Goal: Task Accomplishment & Management: Manage account settings

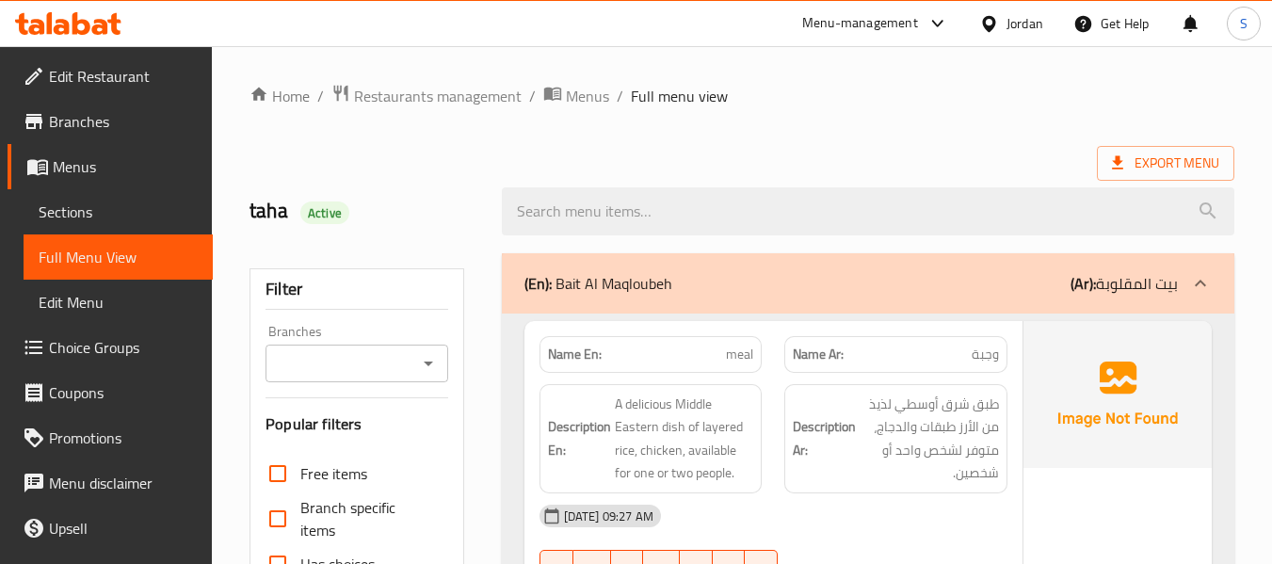
scroll to position [4903, 0]
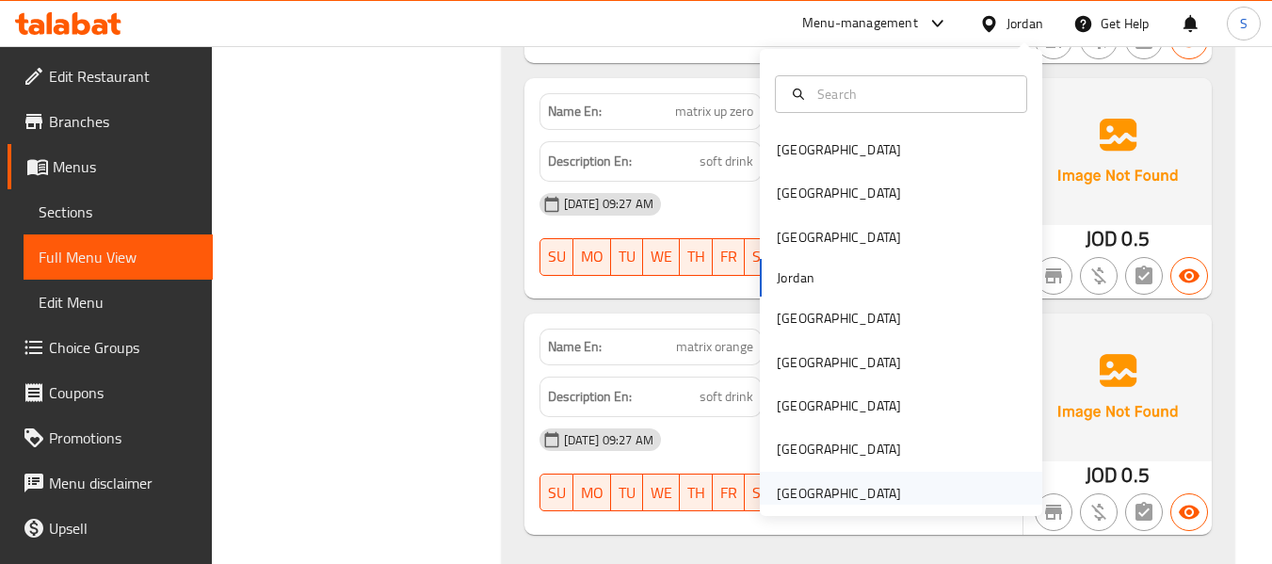
click at [817, 498] on div "[GEOGRAPHIC_DATA]" at bounding box center [839, 493] width 124 height 21
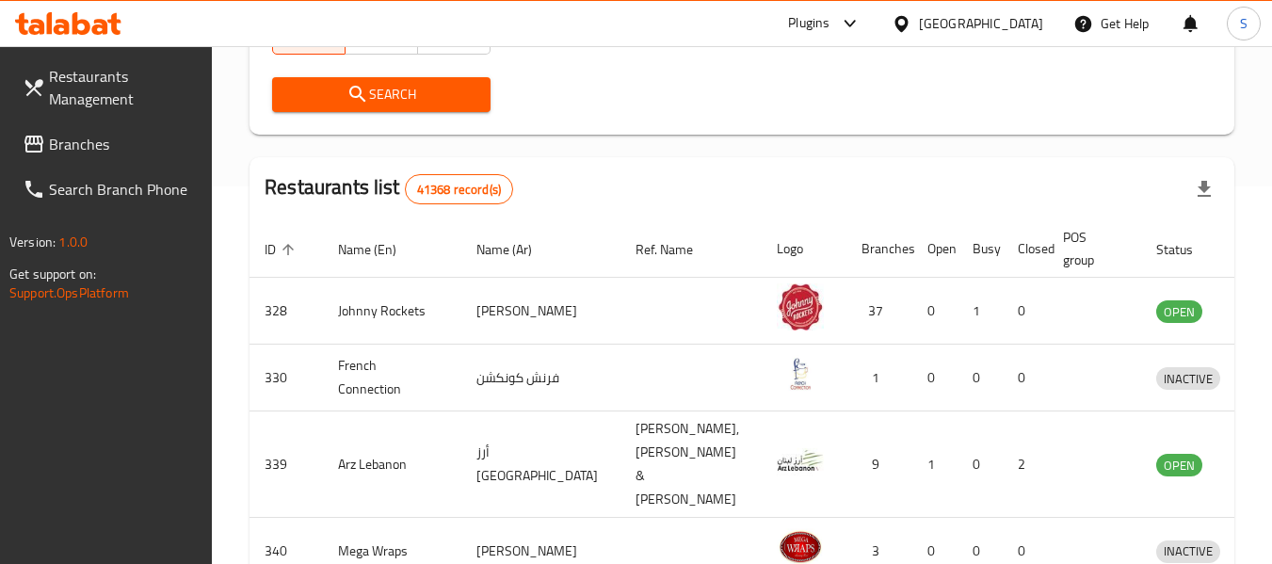
scroll to position [202, 0]
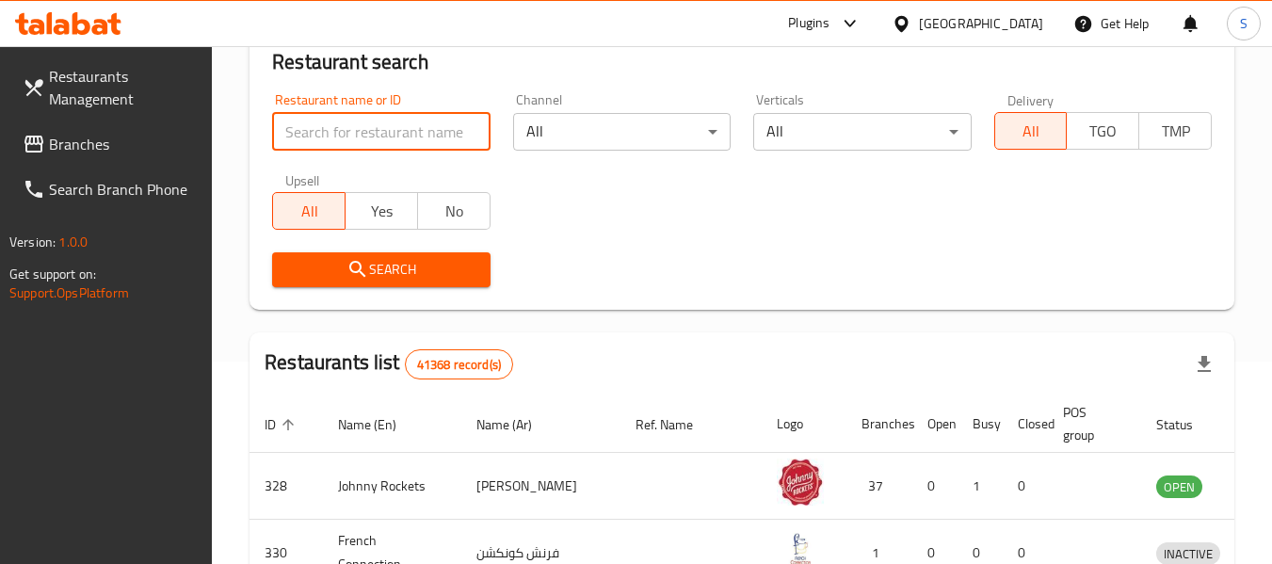
paste input "706046"
type input "706046"
click button "Search" at bounding box center [380, 269] width 217 height 35
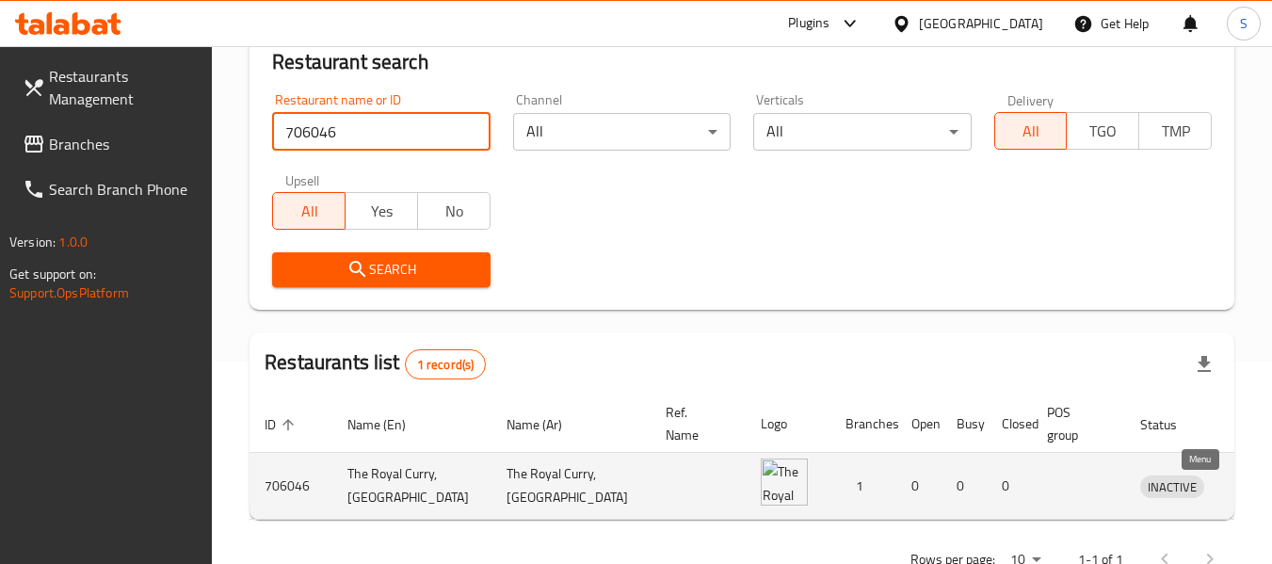
click at [1243, 490] on icon "enhanced table" at bounding box center [1253, 487] width 21 height 16
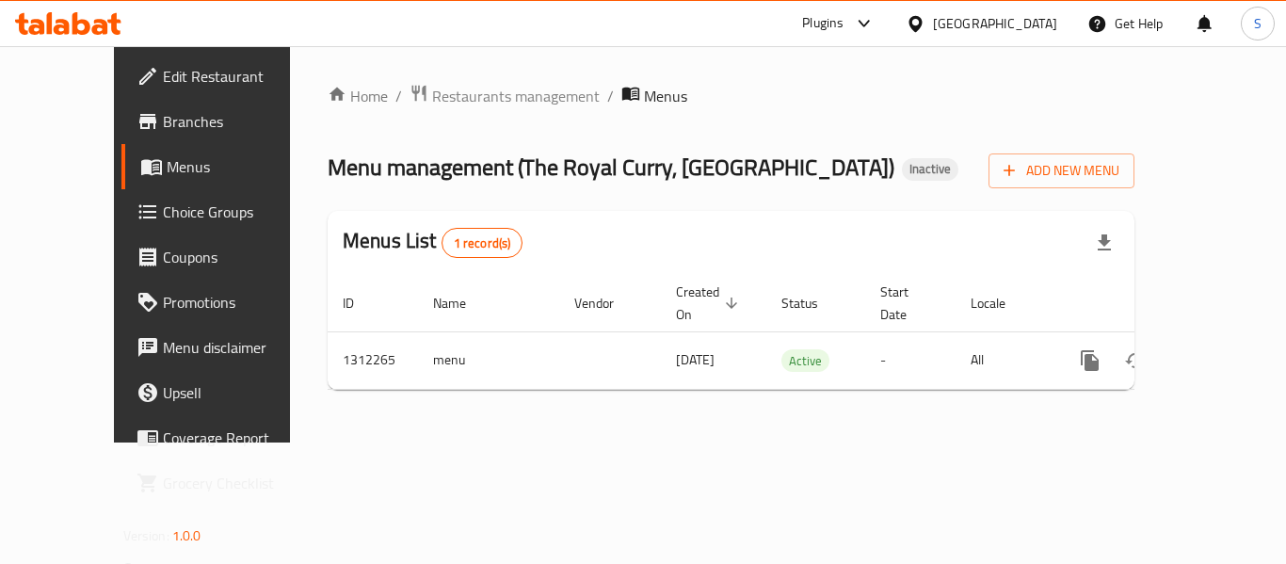
click at [163, 83] on span "Edit Restaurant" at bounding box center [238, 76] width 151 height 23
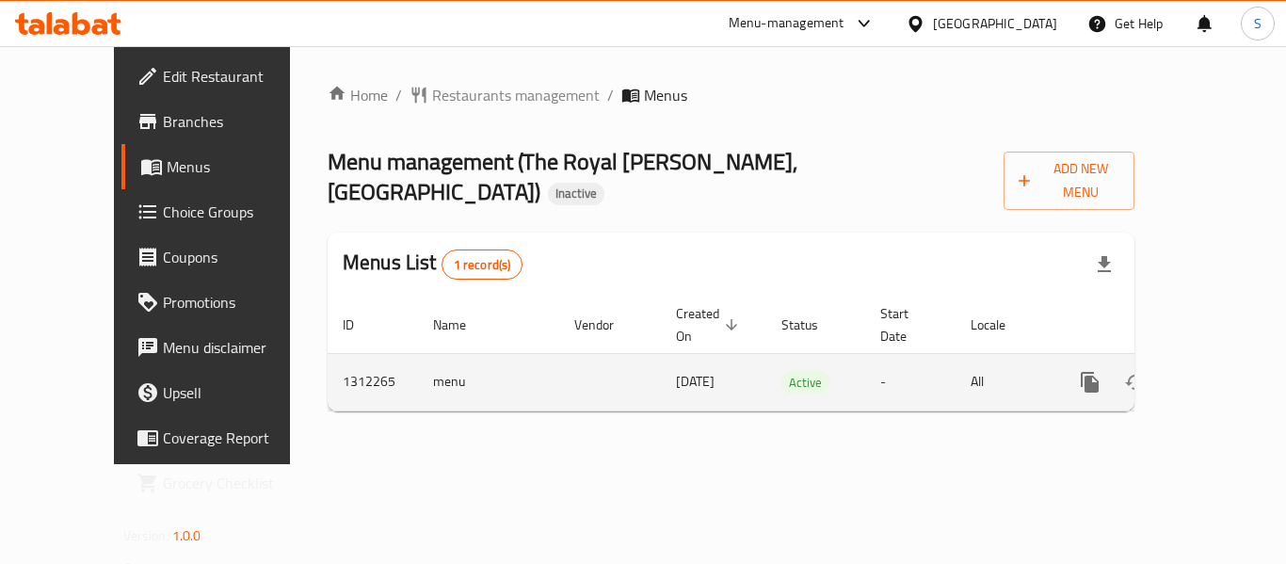
click at [1214, 371] on icon "enhanced table" at bounding box center [1225, 382] width 23 height 23
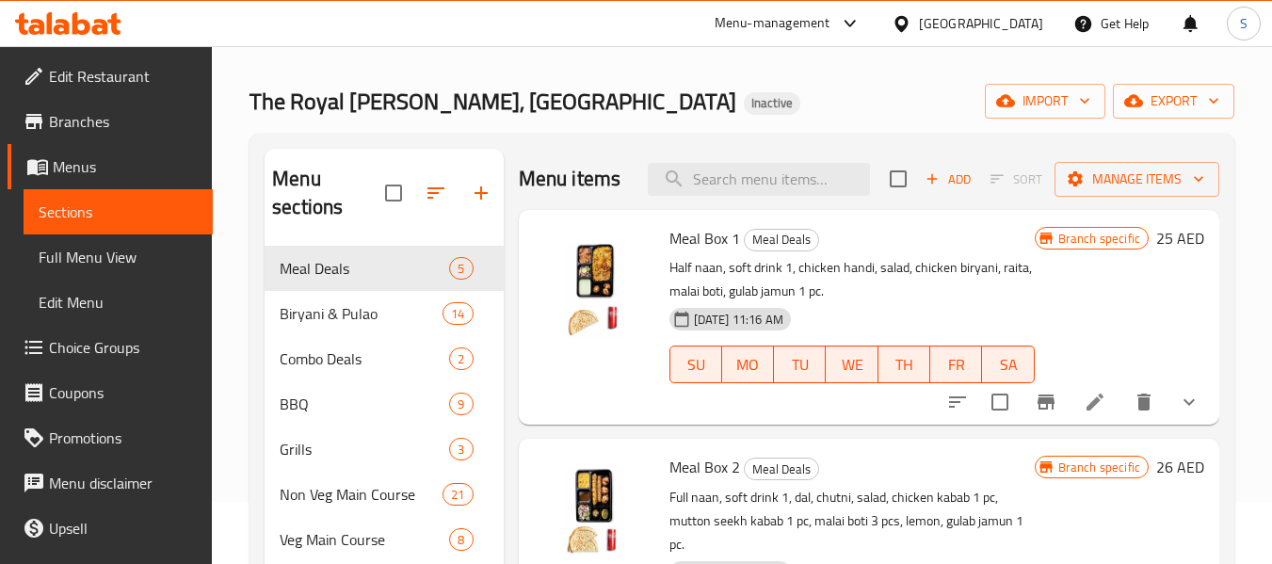
scroll to position [94, 0]
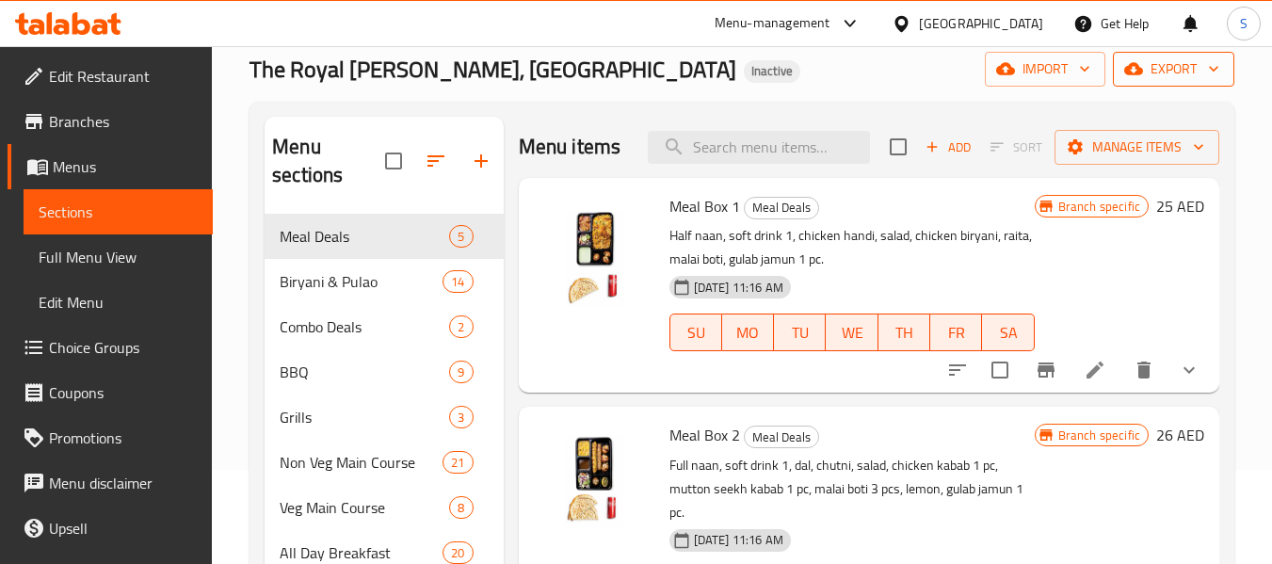
click at [1170, 71] on span "export" at bounding box center [1173, 69] width 91 height 24
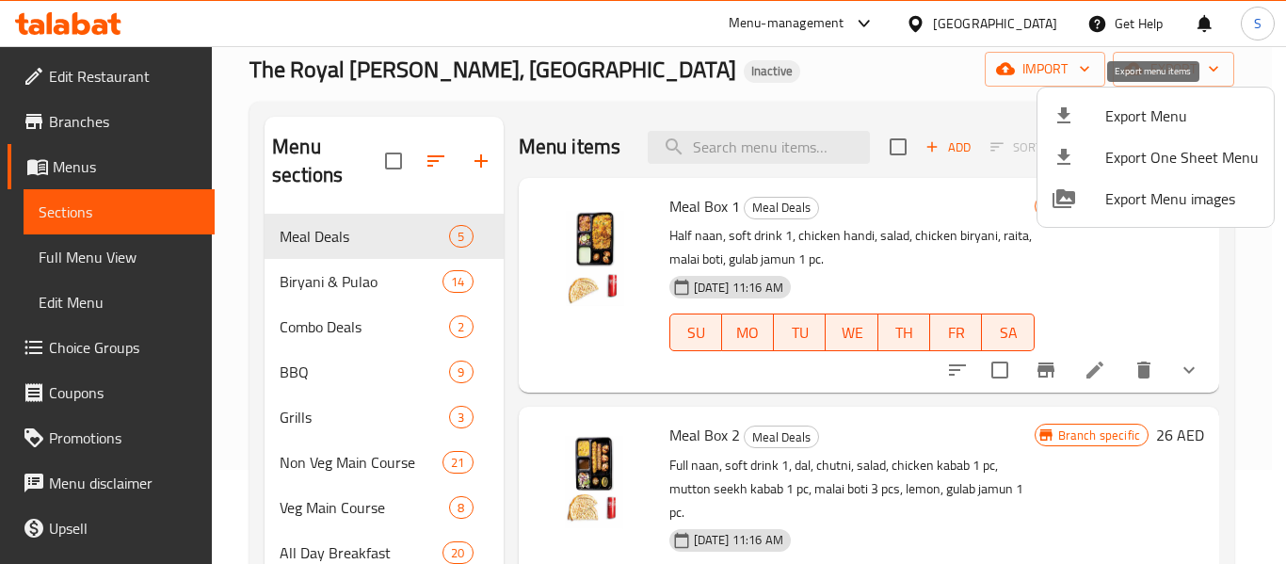
click at [1143, 113] on span "Export Menu" at bounding box center [1181, 115] width 153 height 23
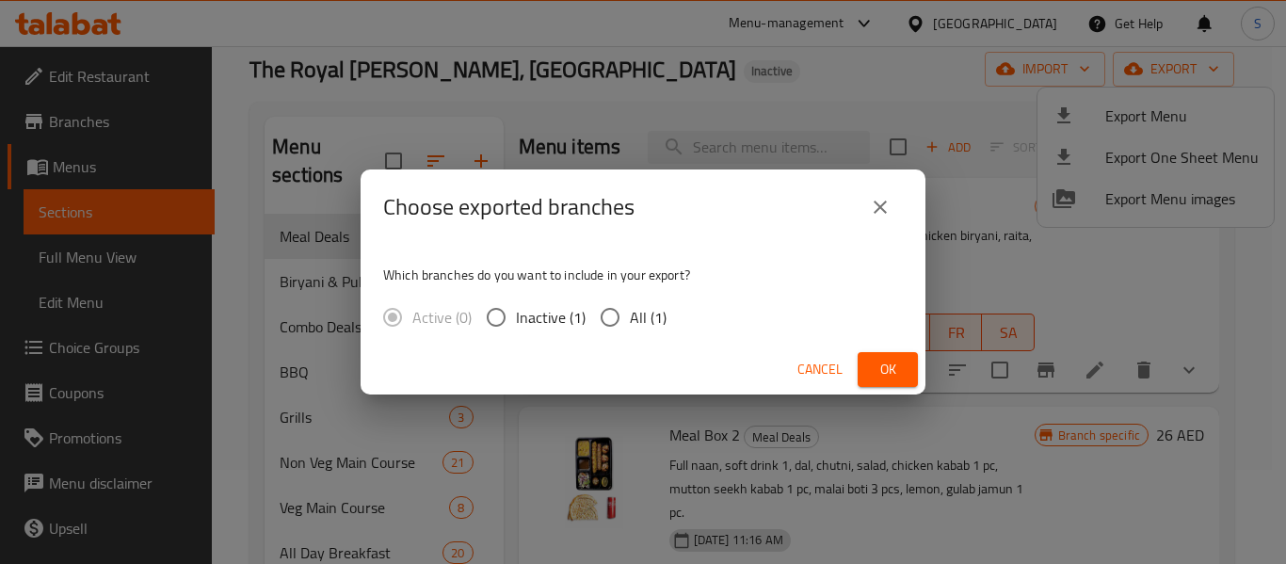
drag, startPoint x: 642, startPoint y: 316, endPoint x: 675, endPoint y: 333, distance: 37.1
click at [642, 317] on span "All (1)" at bounding box center [648, 317] width 37 height 23
click at [630, 317] on input "All (1)" at bounding box center [610, 317] width 40 height 40
radio input "true"
click at [879, 370] on span "Ok" at bounding box center [888, 370] width 30 height 24
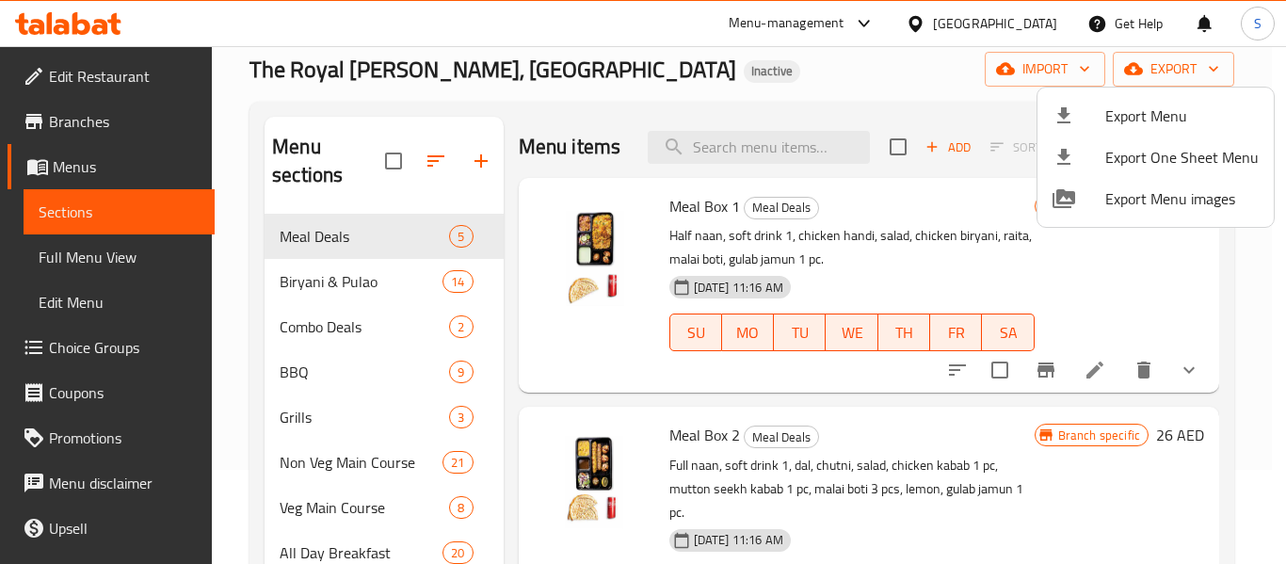
click at [933, 64] on div at bounding box center [643, 282] width 1286 height 564
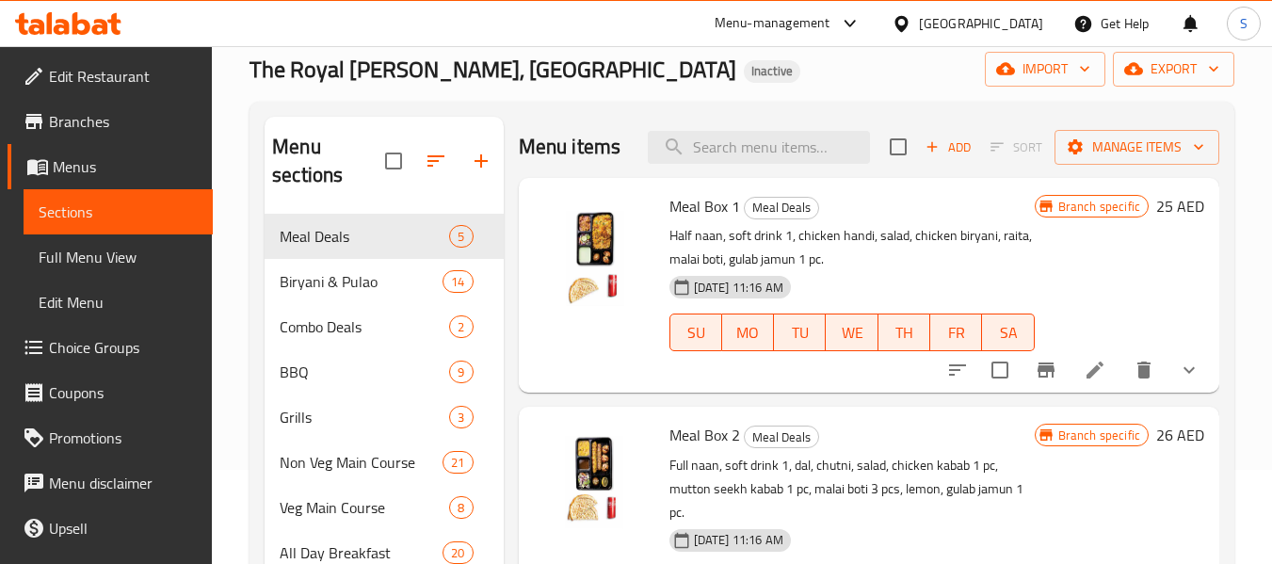
scroll to position [0, 0]
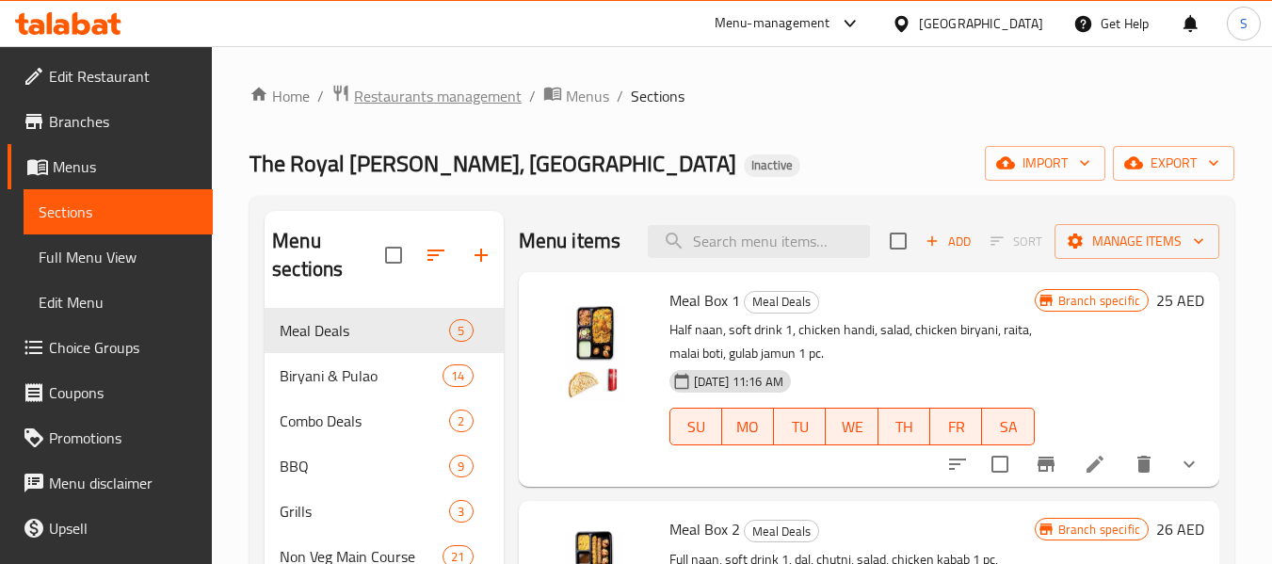
click at [438, 100] on span "Restaurants management" at bounding box center [438, 96] width 168 height 23
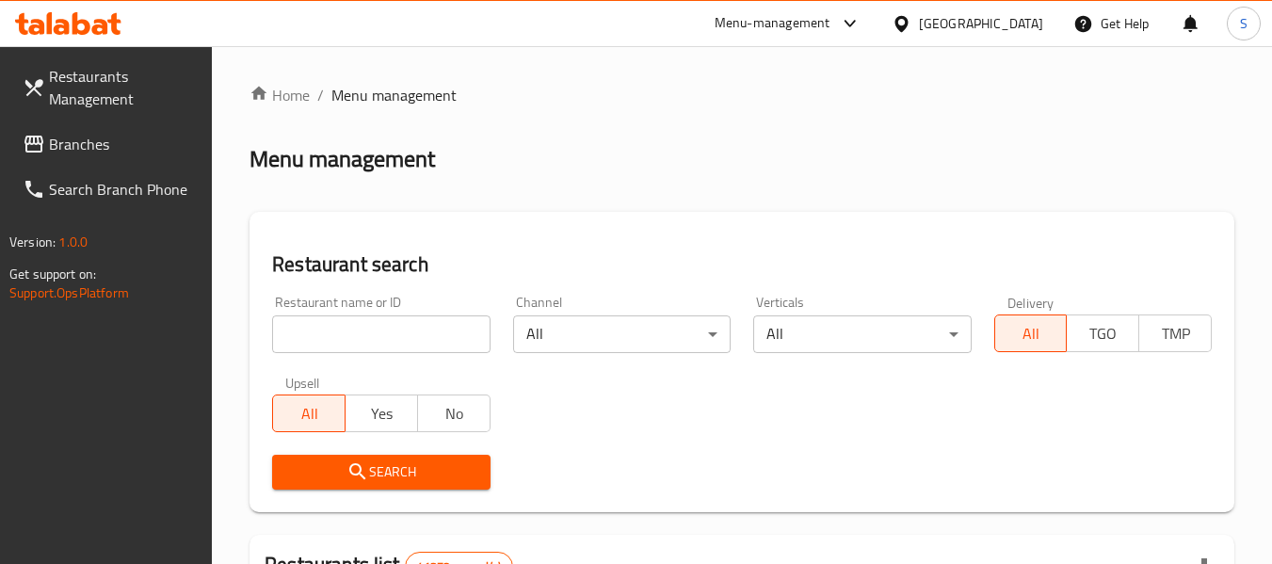
click at [385, 337] on input "search" at bounding box center [380, 334] width 217 height 38
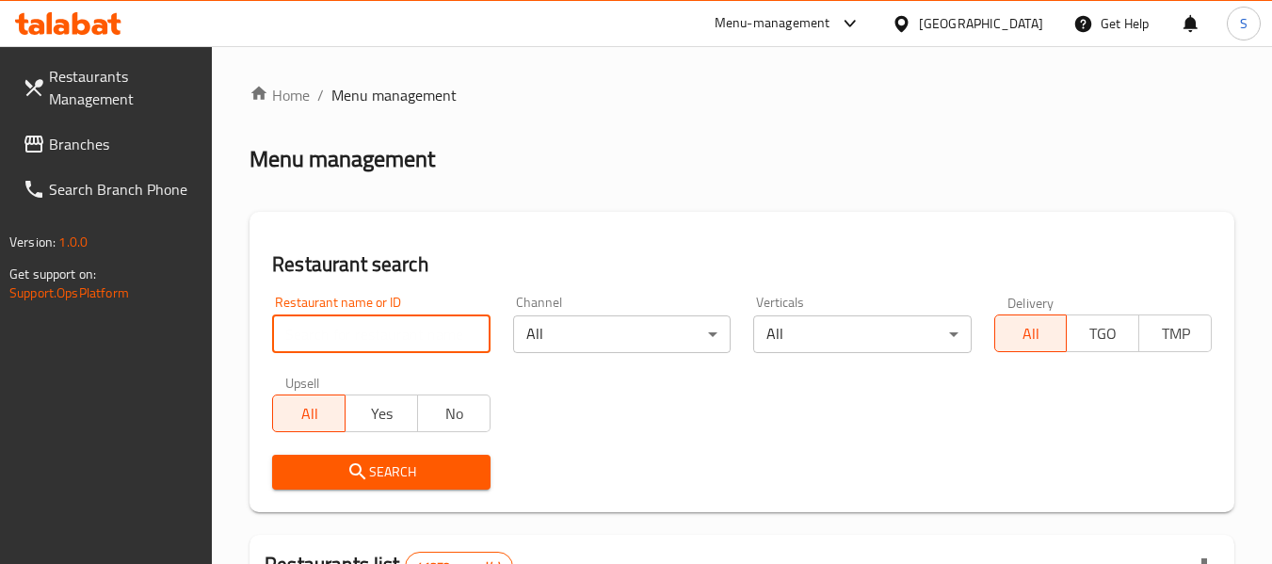
paste input "620178"
type input "620178"
click button "Search" at bounding box center [380, 472] width 217 height 35
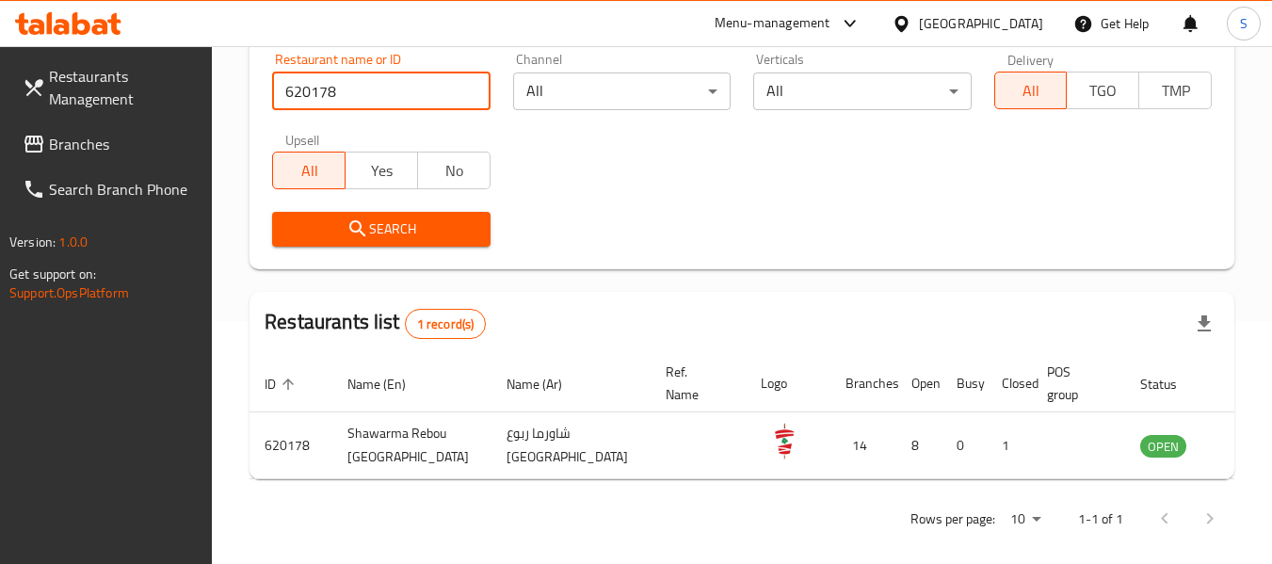
scroll to position [252, 0]
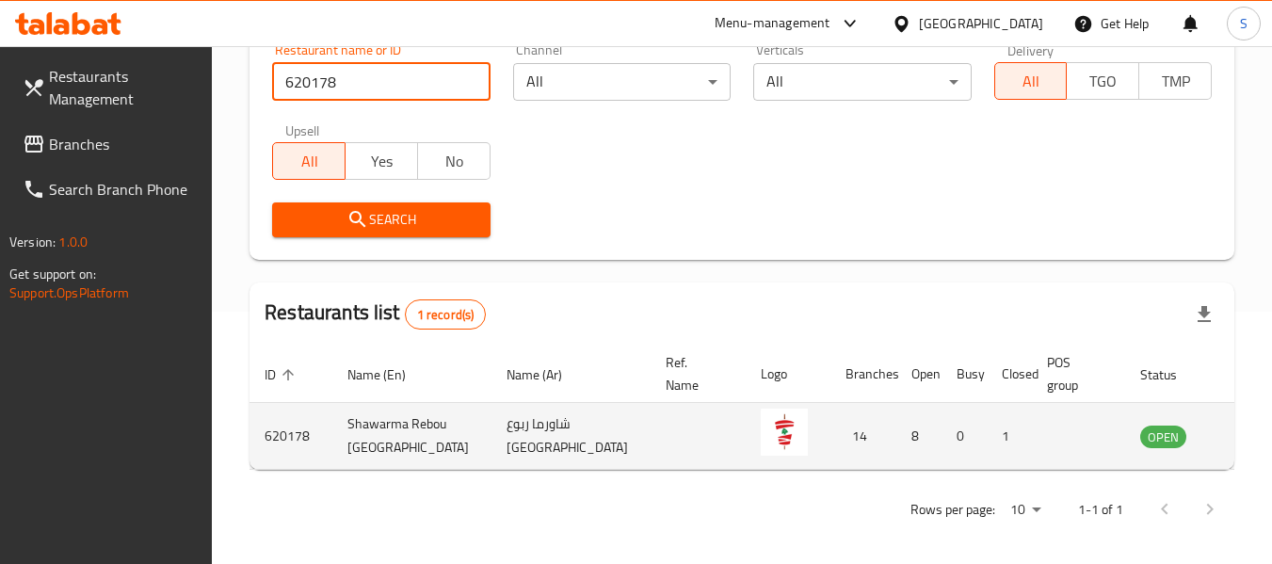
click at [1239, 435] on icon "enhanced table" at bounding box center [1250, 436] width 23 height 23
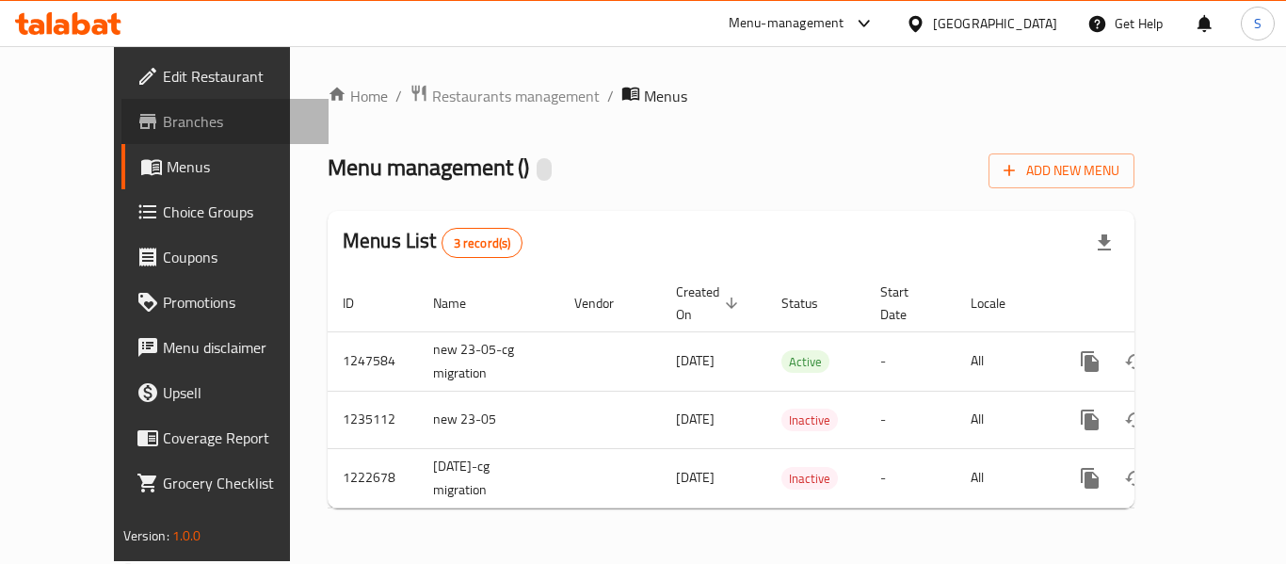
click at [163, 126] on span "Branches" at bounding box center [238, 121] width 151 height 23
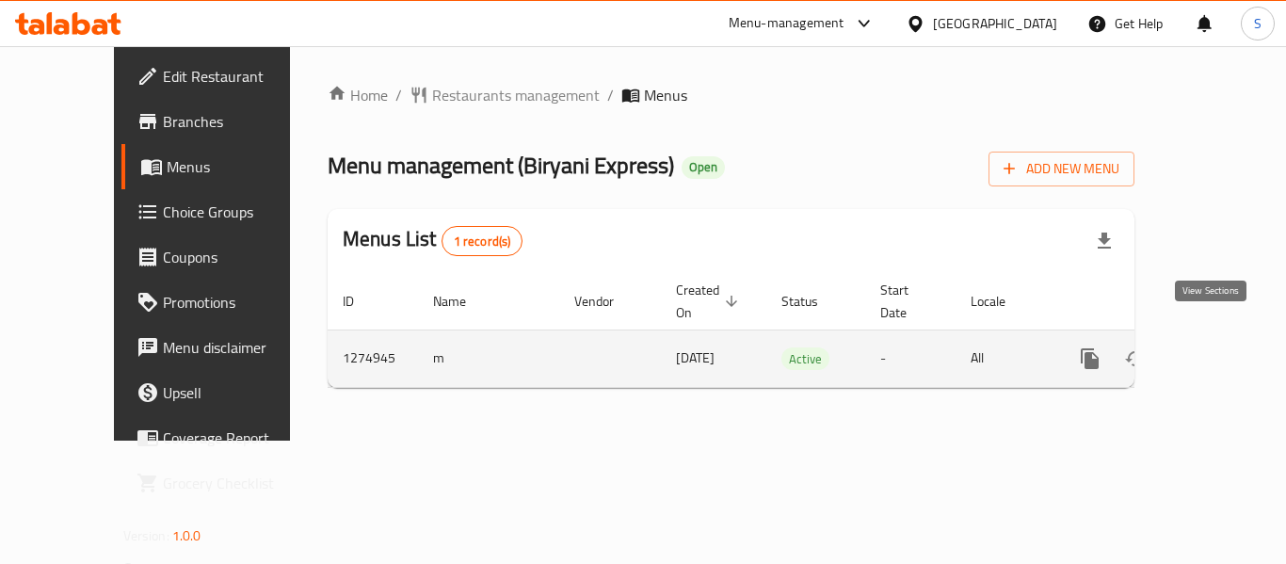
click at [1214, 347] on icon "enhanced table" at bounding box center [1225, 358] width 23 height 23
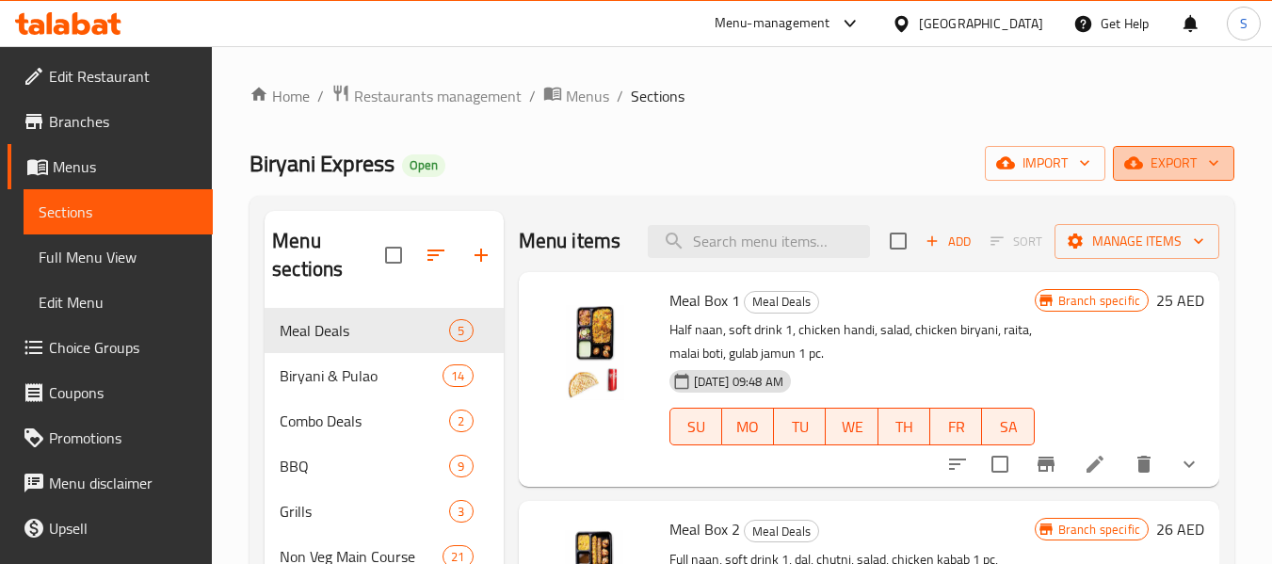
click at [1157, 166] on span "export" at bounding box center [1173, 164] width 91 height 24
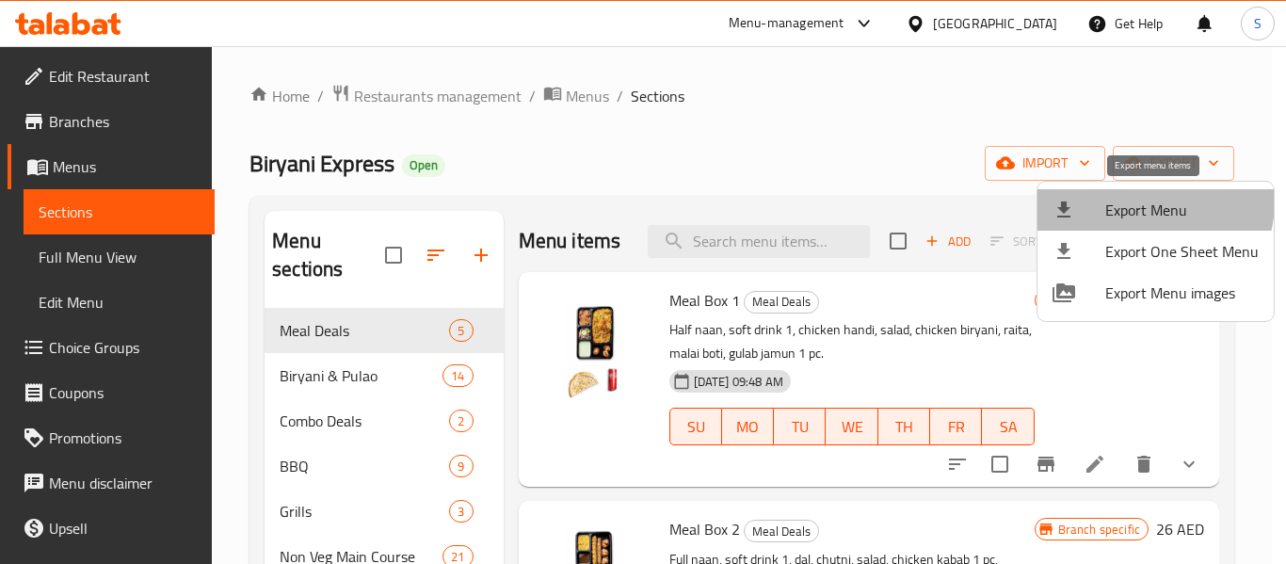
click at [1136, 201] on span "Export Menu" at bounding box center [1181, 210] width 153 height 23
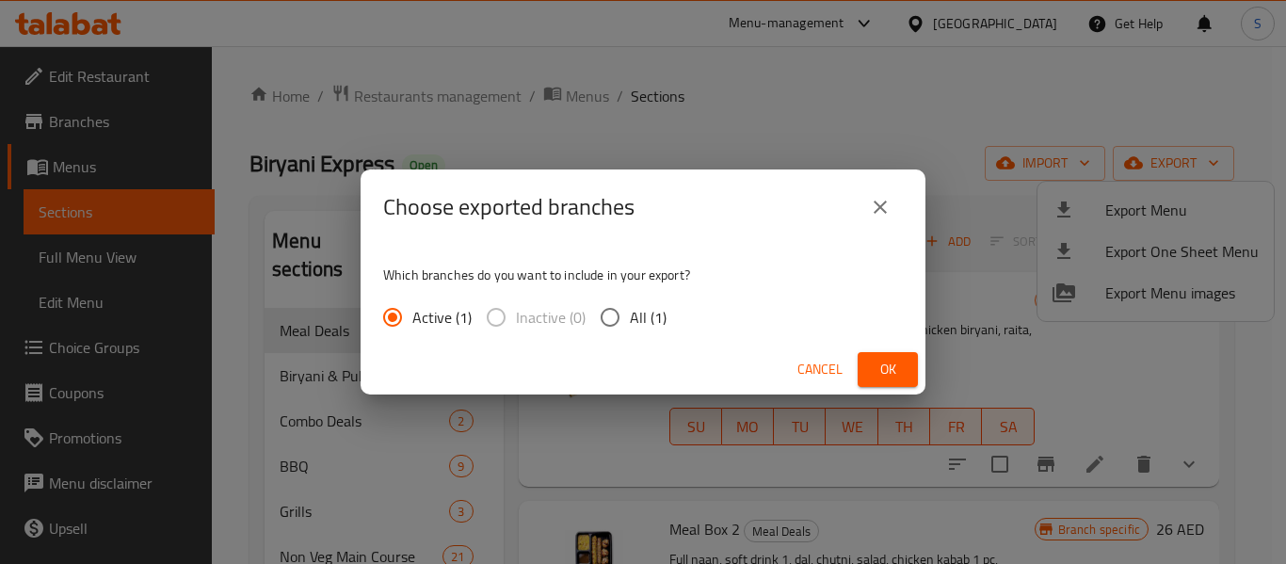
click at [621, 322] on input "All (1)" at bounding box center [610, 317] width 40 height 40
radio input "true"
click at [911, 369] on button "Ok" at bounding box center [888, 369] width 60 height 35
